Goal: Task Accomplishment & Management: Manage account settings

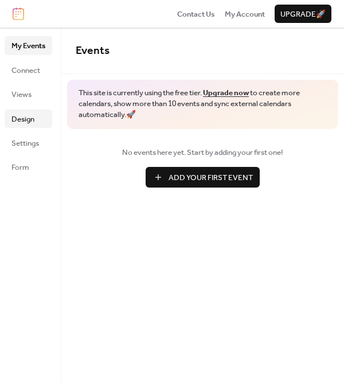
click at [33, 117] on span "Design" at bounding box center [22, 118] width 23 height 11
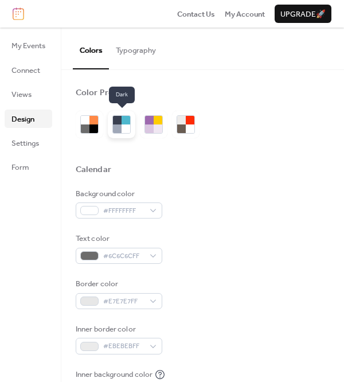
click at [122, 127] on div at bounding box center [125, 128] width 9 height 9
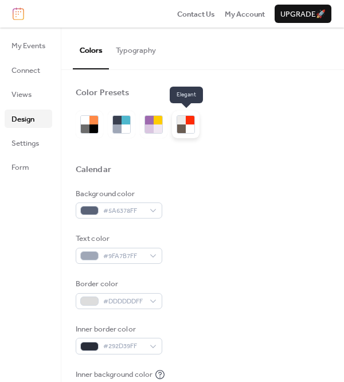
click at [190, 121] on div at bounding box center [190, 120] width 9 height 9
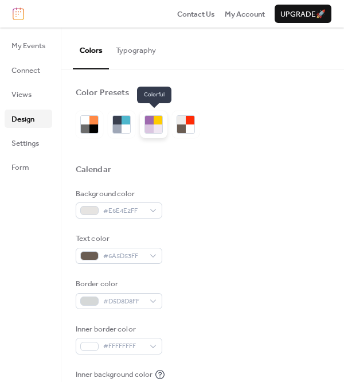
click at [154, 131] on div at bounding box center [158, 128] width 9 height 9
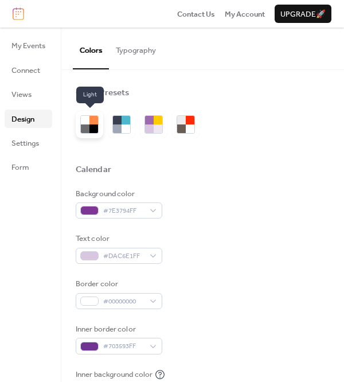
click at [85, 126] on div at bounding box center [85, 128] width 9 height 9
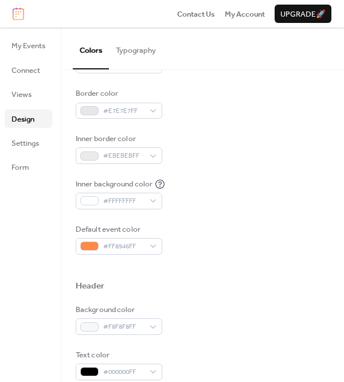
scroll to position [197, 0]
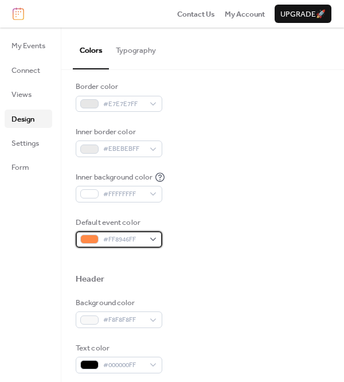
click at [129, 242] on span "#FF8946FF" at bounding box center [123, 239] width 41 height 11
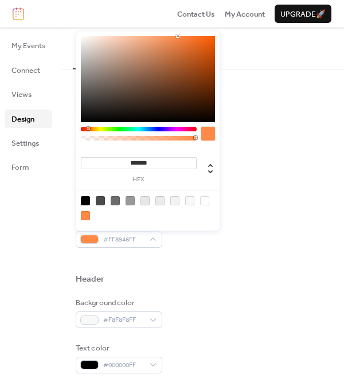
click at [152, 168] on input "*******" at bounding box center [139, 163] width 116 height 12
paste input "*"
type input "********"
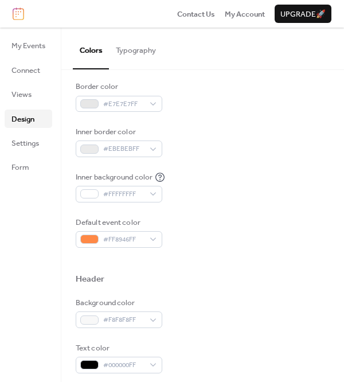
click at [263, 191] on div "Inner background color #FFFFFFFF" at bounding box center [203, 186] width 254 height 31
click at [137, 239] on span "#FF8946FF" at bounding box center [123, 239] width 41 height 11
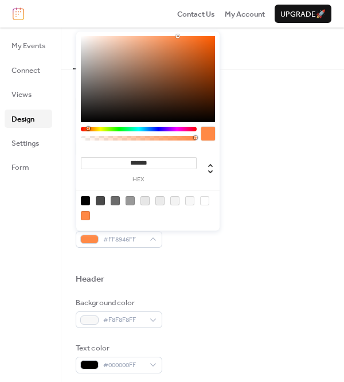
drag, startPoint x: 160, startPoint y: 164, endPoint x: 119, endPoint y: 164, distance: 41.2
click at [119, 164] on input "*******" at bounding box center [139, 163] width 116 height 12
paste input
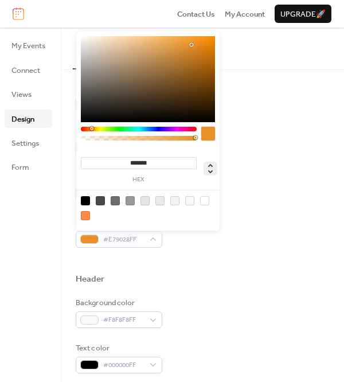
click at [211, 174] on icon at bounding box center [210, 169] width 14 height 14
type input "**"
type input "***"
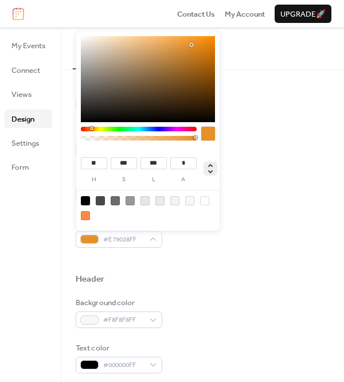
click at [211, 174] on icon at bounding box center [210, 169] width 14 height 14
type input "*******"
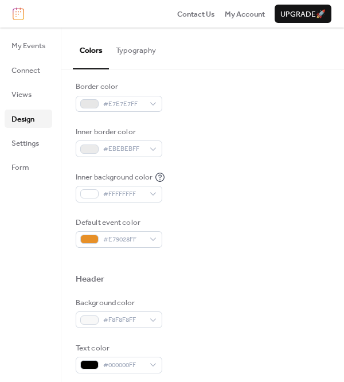
click at [246, 183] on div "Inner background color #FFFFFFFF" at bounding box center [203, 186] width 254 height 31
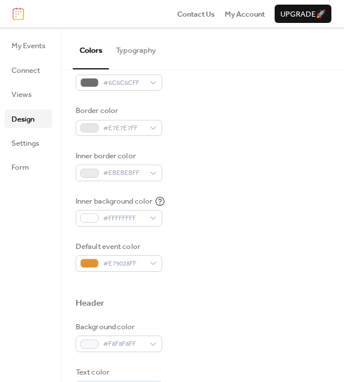
scroll to position [172, 0]
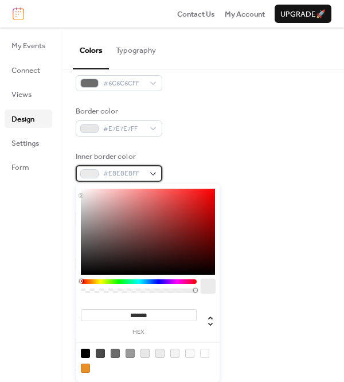
click at [139, 175] on span "#EBEBEBFF" at bounding box center [123, 173] width 41 height 11
drag, startPoint x: 155, startPoint y: 315, endPoint x: 66, endPoint y: 315, distance: 88.8
click at [66, 315] on body "Contact Us My Account Upgrade 🚀 My Events Connect Views Design Settings Form De…" at bounding box center [172, 191] width 344 height 382
paste input
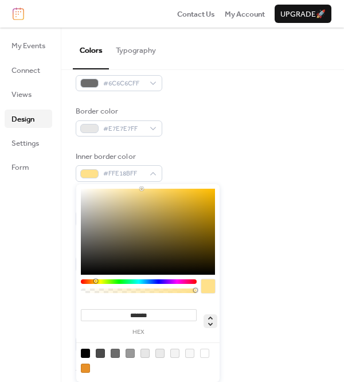
click at [212, 319] on icon at bounding box center [210, 321] width 14 height 14
type input "**"
type input "****"
type input "***"
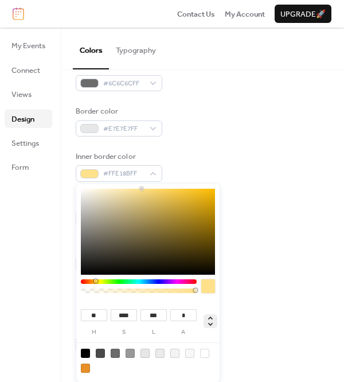
click at [213, 320] on icon at bounding box center [210, 321] width 14 height 14
type input "*******"
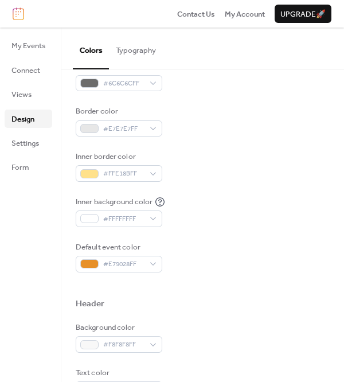
click at [249, 294] on div at bounding box center [203, 285] width 254 height 26
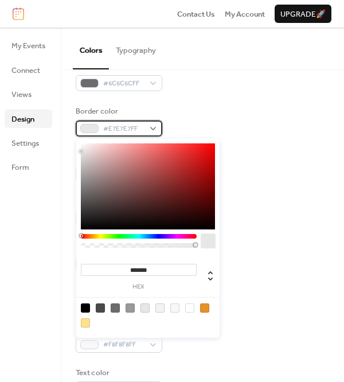
click at [146, 127] on div "#E7E7E7FF" at bounding box center [119, 128] width 87 height 16
click at [159, 271] on input "*******" at bounding box center [139, 270] width 116 height 12
drag, startPoint x: 159, startPoint y: 271, endPoint x: 108, endPoint y: 270, distance: 51.0
click at [108, 270] on input "*******" at bounding box center [139, 270] width 116 height 12
paste input
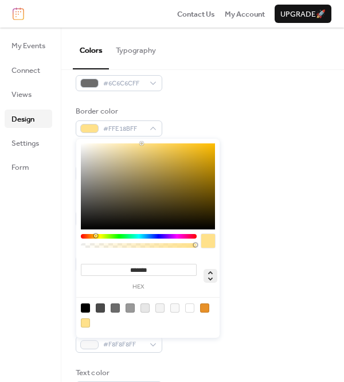
click at [210, 272] on icon at bounding box center [210, 276] width 5 height 10
type input "***"
click at [233, 266] on div "Default event color #E79028FF" at bounding box center [203, 256] width 254 height 31
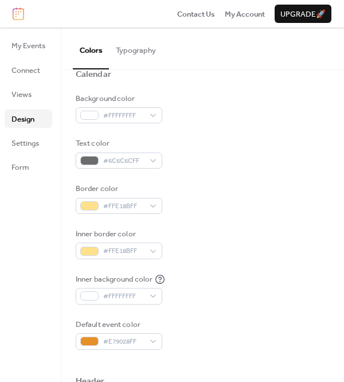
scroll to position [101, 0]
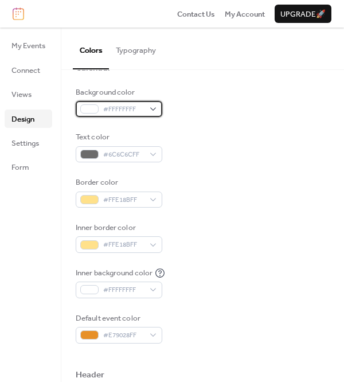
click at [145, 112] on div "#FFFFFFFF" at bounding box center [119, 109] width 87 height 16
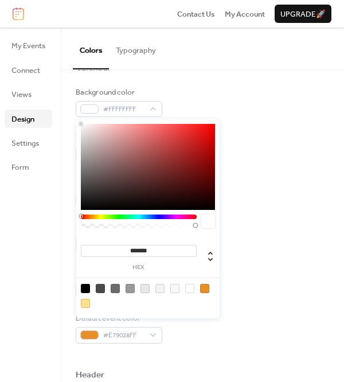
drag, startPoint x: 162, startPoint y: 256, endPoint x: 69, endPoint y: 255, distance: 92.8
click at [69, 255] on body "Contact Us My Account Upgrade 🚀 My Events Connect Views Design Settings Form De…" at bounding box center [172, 191] width 344 height 382
drag, startPoint x: 162, startPoint y: 253, endPoint x: 83, endPoint y: 252, distance: 78.5
click at [83, 252] on input "*******" at bounding box center [139, 251] width 116 height 12
paste input
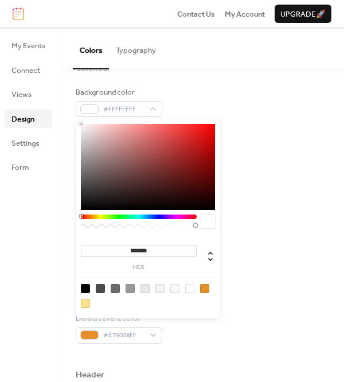
type input "*******"
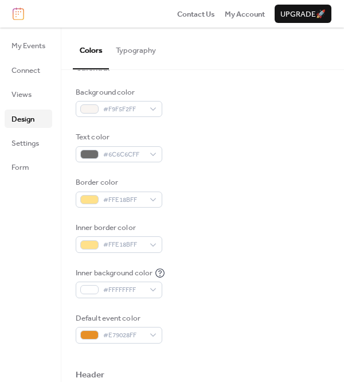
click at [257, 241] on div "Inner border color #FFE18BFF" at bounding box center [203, 237] width 254 height 31
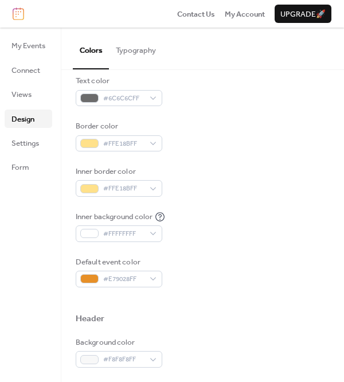
scroll to position [124, 0]
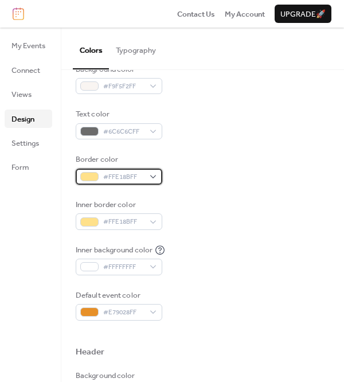
click at [144, 178] on div "#FFE18BFF" at bounding box center [119, 176] width 87 height 16
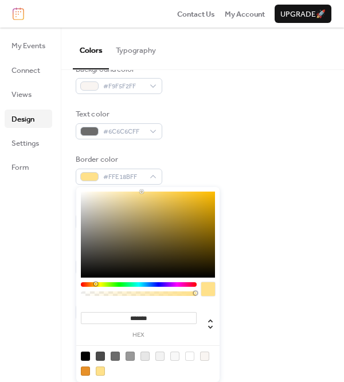
drag, startPoint x: 159, startPoint y: 317, endPoint x: 55, endPoint y: 317, distance: 103.7
click at [55, 317] on body "Contact Us My Account Upgrade 🚀 My Events Connect Views Design Settings Form De…" at bounding box center [172, 191] width 344 height 382
paste input
type input "*******"
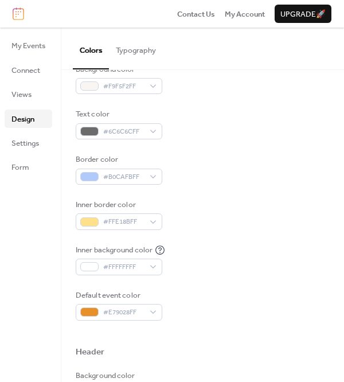
click at [52, 259] on div "My Events Connect Views Design Settings Form" at bounding box center [30, 204] width 61 height 354
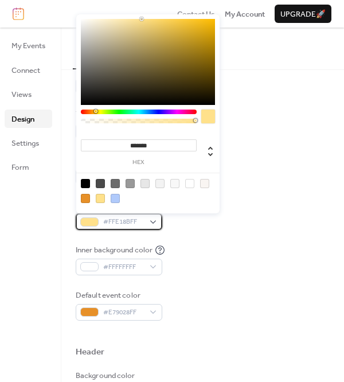
click at [134, 219] on span "#FFE18BFF" at bounding box center [123, 221] width 41 height 11
drag, startPoint x: 162, startPoint y: 146, endPoint x: 66, endPoint y: 146, distance: 95.7
click at [66, 146] on body "Contact Us My Account Upgrade 🚀 My Events Connect Views Design Settings Form De…" at bounding box center [172, 191] width 344 height 382
paste input
type input "*******"
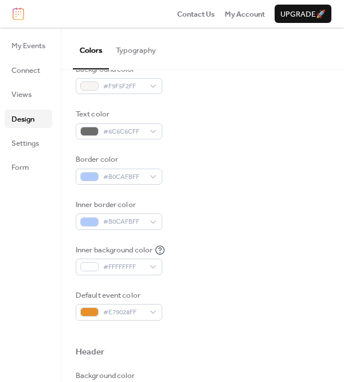
click at [260, 181] on div "Border color #B0CAFBFF" at bounding box center [203, 169] width 254 height 31
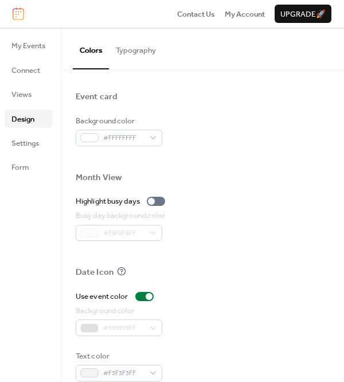
scroll to position [551, 0]
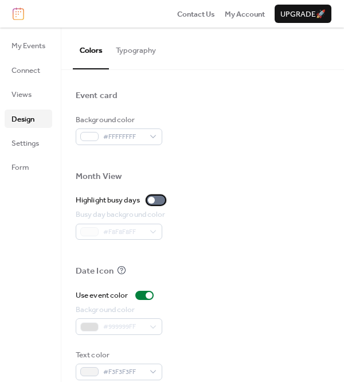
click at [160, 198] on div at bounding box center [156, 199] width 18 height 9
click at [160, 198] on div at bounding box center [160, 199] width 7 height 7
click at [160, 197] on div at bounding box center [156, 199] width 18 height 9
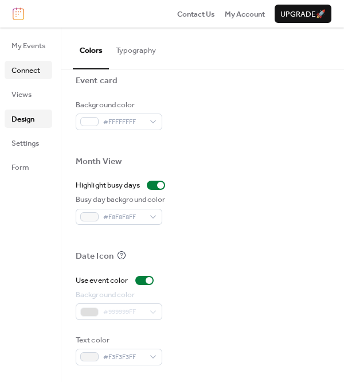
click at [31, 71] on span "Connect" at bounding box center [25, 70] width 29 height 11
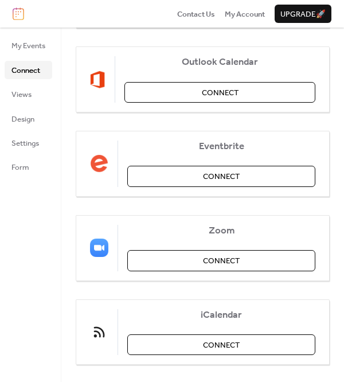
scroll to position [238, 0]
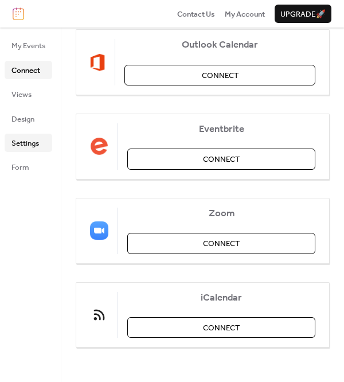
click at [40, 146] on link "Settings" at bounding box center [29, 142] width 48 height 18
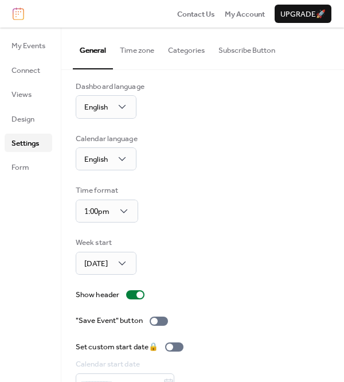
scroll to position [6, 0]
click at [144, 53] on button "Time zone" at bounding box center [137, 47] width 48 height 40
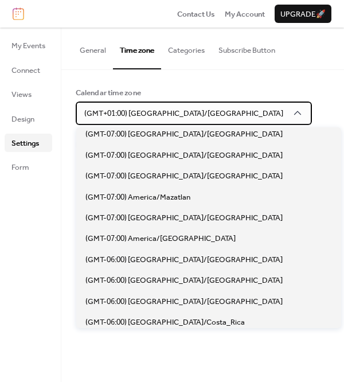
scroll to position [400, 0]
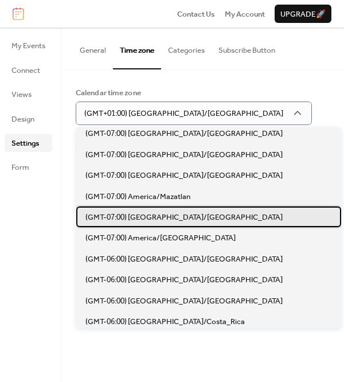
click at [154, 219] on span "(GMT-07:00) [GEOGRAPHIC_DATA]/[GEOGRAPHIC_DATA]" at bounding box center [183, 216] width 197 height 11
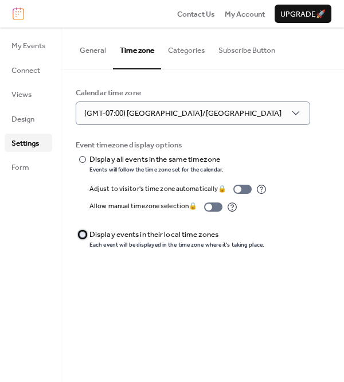
click at [82, 236] on div at bounding box center [82, 234] width 7 height 7
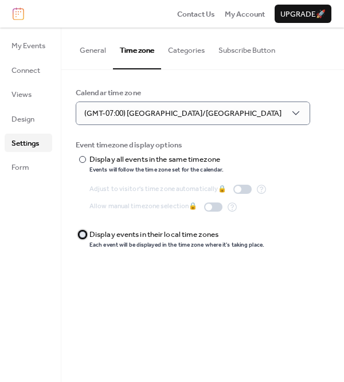
click at [83, 236] on div at bounding box center [82, 234] width 7 height 7
click at [186, 42] on button "Categories" at bounding box center [186, 47] width 50 height 40
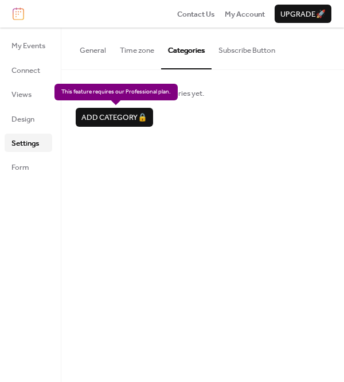
click at [140, 116] on div "Add category 🔒" at bounding box center [114, 117] width 77 height 18
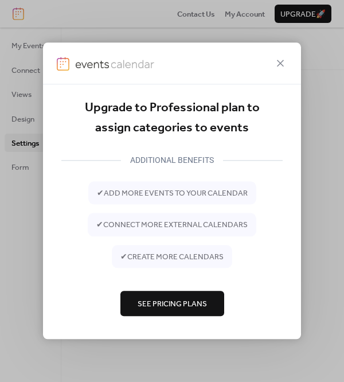
click at [180, 308] on span "See Pricing Plans" at bounding box center [171, 303] width 69 height 11
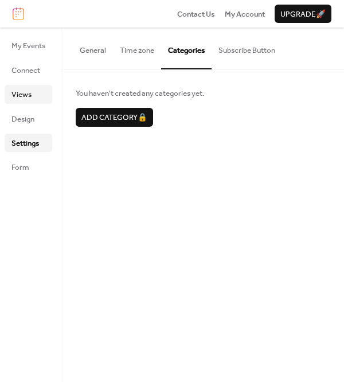
click at [26, 95] on span "Views" at bounding box center [21, 94] width 20 height 11
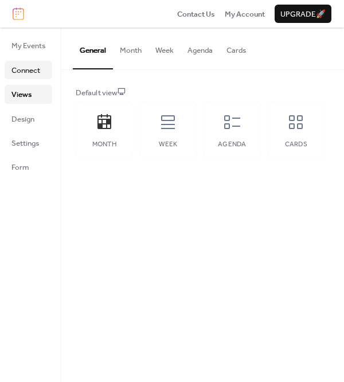
click at [27, 72] on span "Connect" at bounding box center [25, 70] width 29 height 11
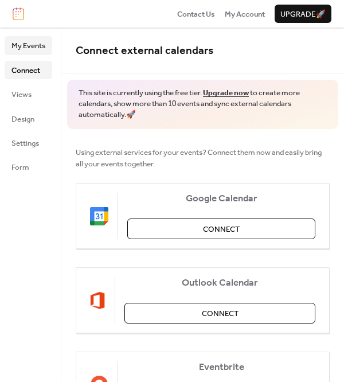
click at [34, 48] on span "My Events" at bounding box center [28, 45] width 34 height 11
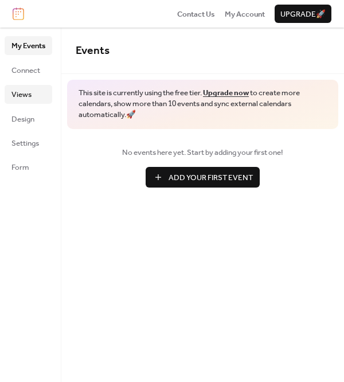
click at [38, 93] on link "Views" at bounding box center [29, 94] width 48 height 18
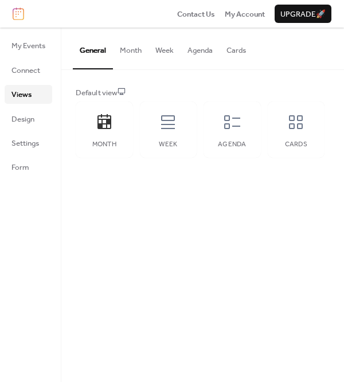
click at [125, 45] on button "Month" at bounding box center [131, 47] width 36 height 40
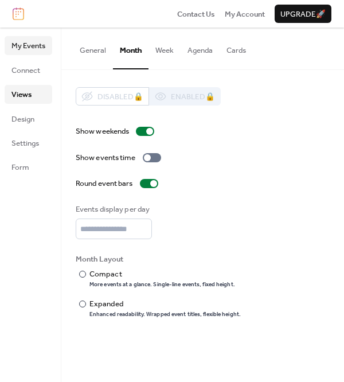
click at [33, 46] on span "My Events" at bounding box center [28, 45] width 34 height 11
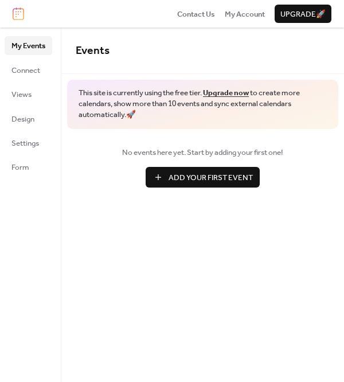
click at [179, 175] on span "Add Your First Event" at bounding box center [210, 177] width 84 height 11
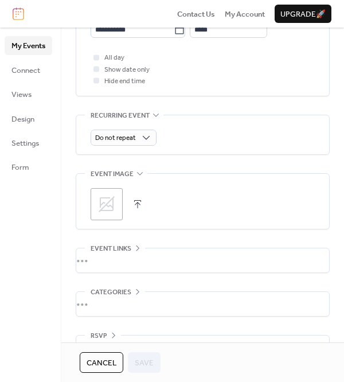
scroll to position [493, 0]
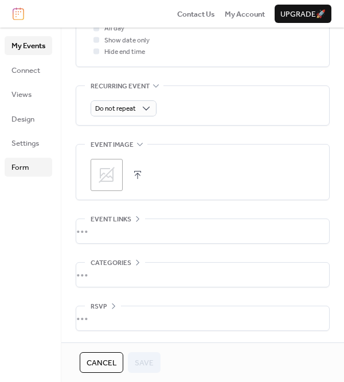
click at [31, 163] on link "Form" at bounding box center [29, 167] width 48 height 18
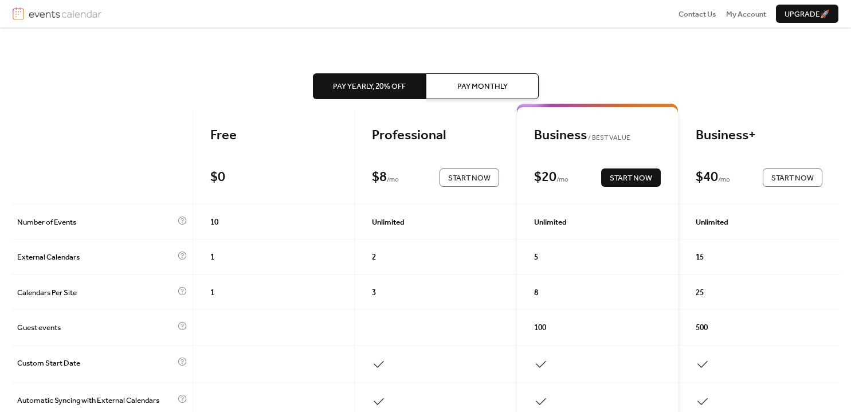
scroll to position [40, 0]
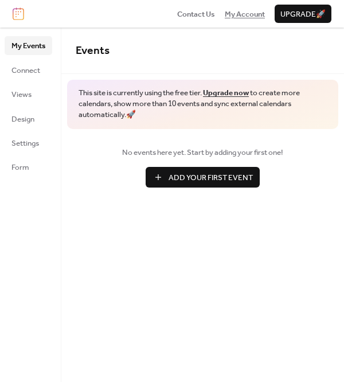
click at [241, 15] on span "My Account" at bounding box center [245, 14] width 40 height 11
